Goal: Information Seeking & Learning: Learn about a topic

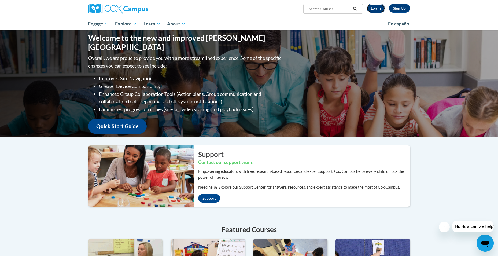
click at [373, 8] on link "Log In" at bounding box center [375, 8] width 18 height 9
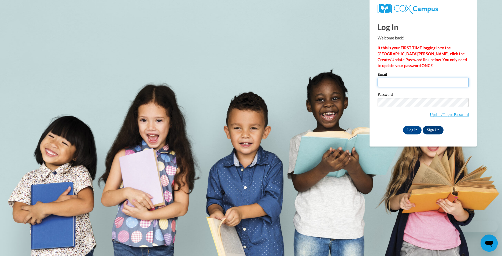
type input "klattimore@rockdale.k12.ga.us"
click at [407, 132] on input "Log In" at bounding box center [412, 130] width 19 height 9
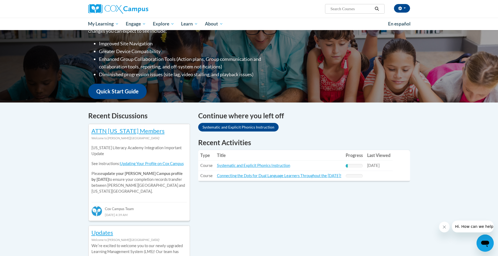
scroll to position [85, 0]
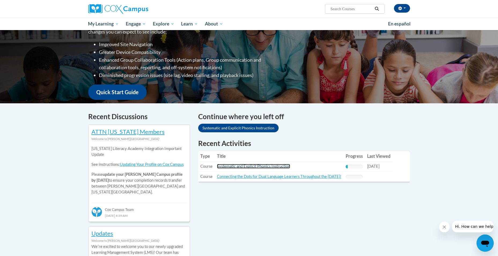
click at [285, 165] on link "Systematic and Explicit Phonics Instruction" at bounding box center [253, 166] width 73 height 5
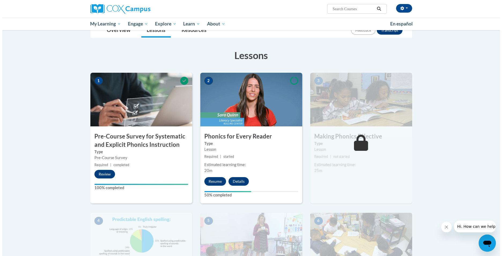
scroll to position [68, 0]
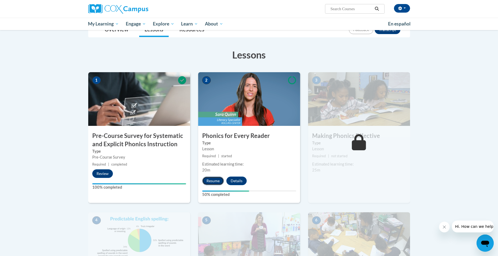
click at [215, 182] on button "Resume" at bounding box center [213, 180] width 22 height 9
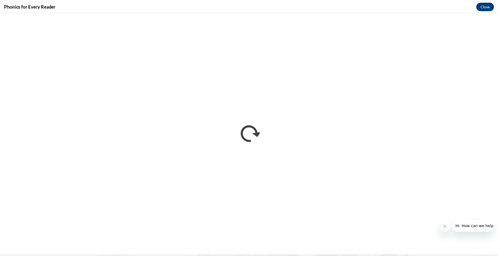
scroll to position [0, 0]
click at [486, 6] on button "Close" at bounding box center [489, 6] width 18 height 9
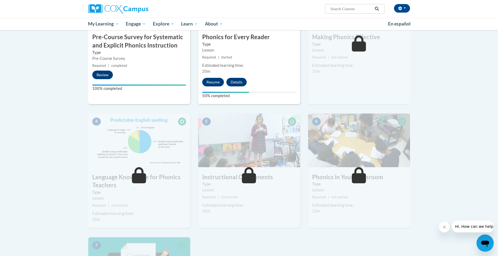
scroll to position [167, 0]
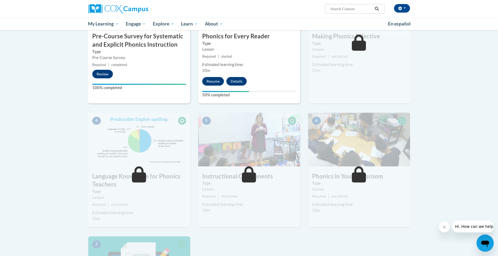
click at [137, 174] on icon at bounding box center [139, 174] width 14 height 16
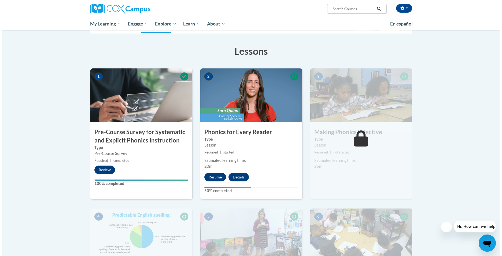
scroll to position [43, 0]
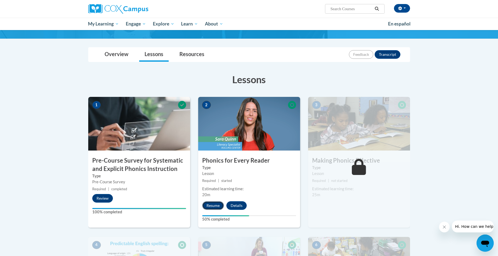
click at [207, 205] on button "Resume" at bounding box center [213, 205] width 22 height 9
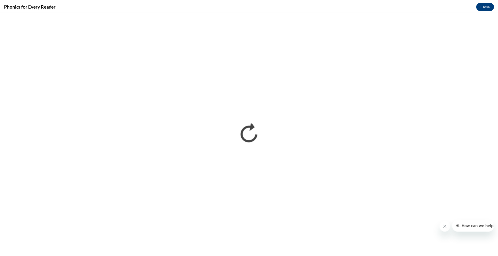
scroll to position [0, 0]
click at [485, 6] on button "Close" at bounding box center [489, 6] width 18 height 9
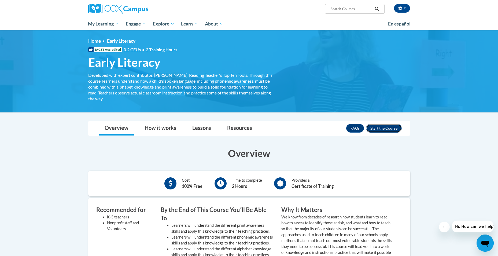
click at [381, 127] on button "Enroll" at bounding box center [384, 128] width 36 height 9
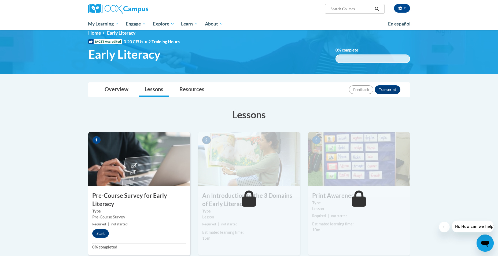
scroll to position [7, 0]
